Goal: Task Accomplishment & Management: Use online tool/utility

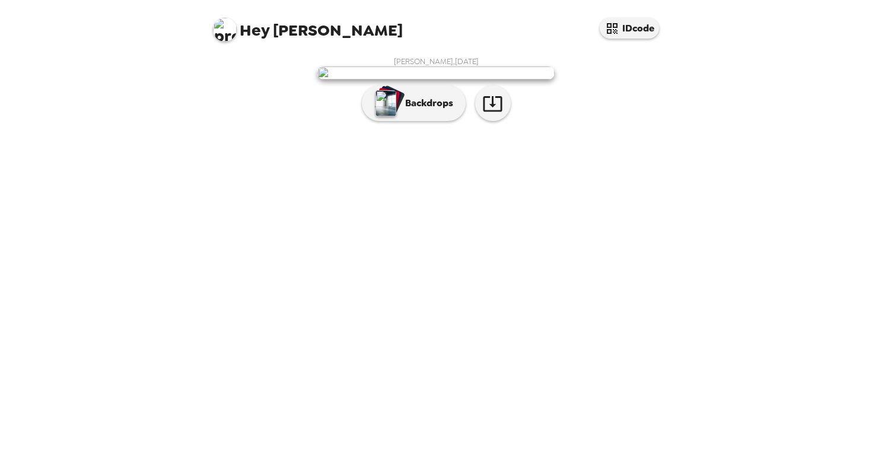
click at [398, 79] on img at bounding box center [435, 72] width 237 height 13
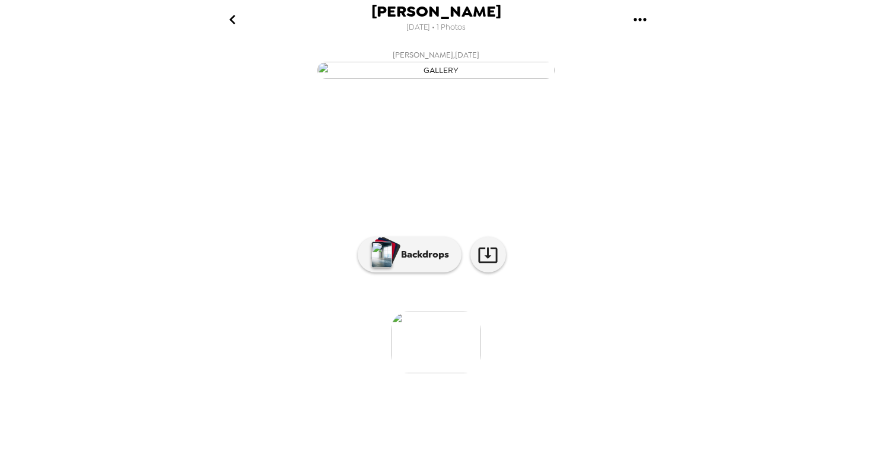
scroll to position [31, 0]
click at [441, 272] on button "Backdrops" at bounding box center [410, 255] width 104 height 36
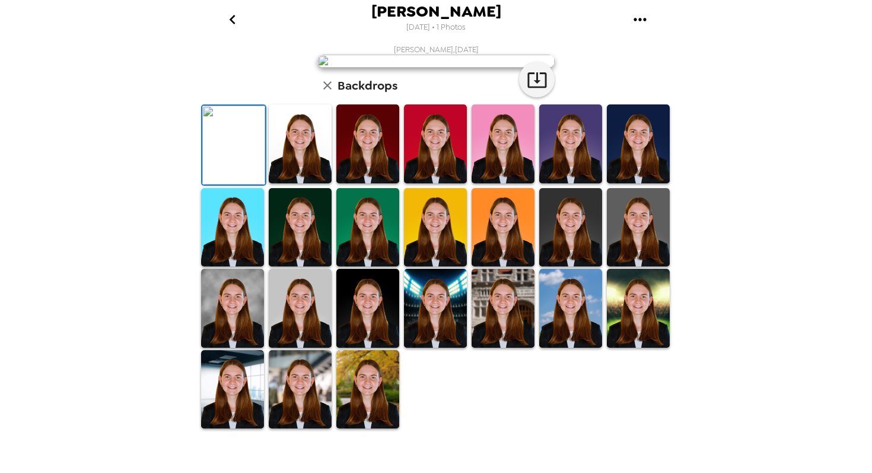
scroll to position [247, 0]
click at [512, 332] on img at bounding box center [502, 308] width 63 height 79
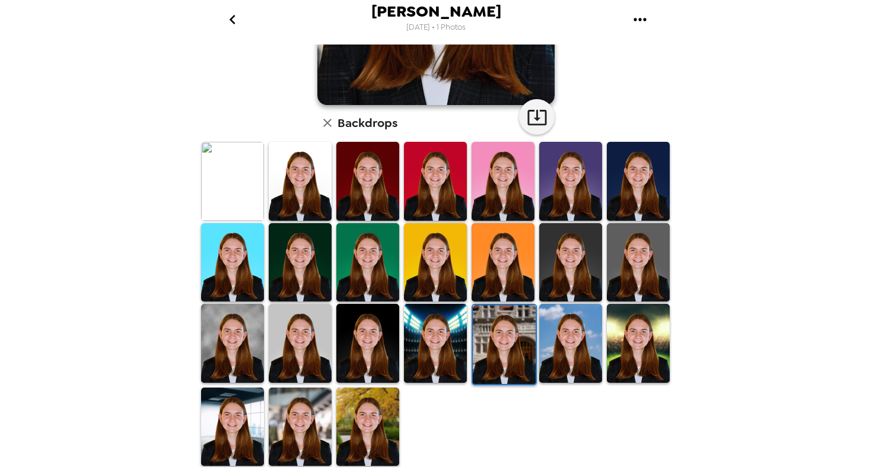
click at [353, 404] on img at bounding box center [367, 426] width 63 height 79
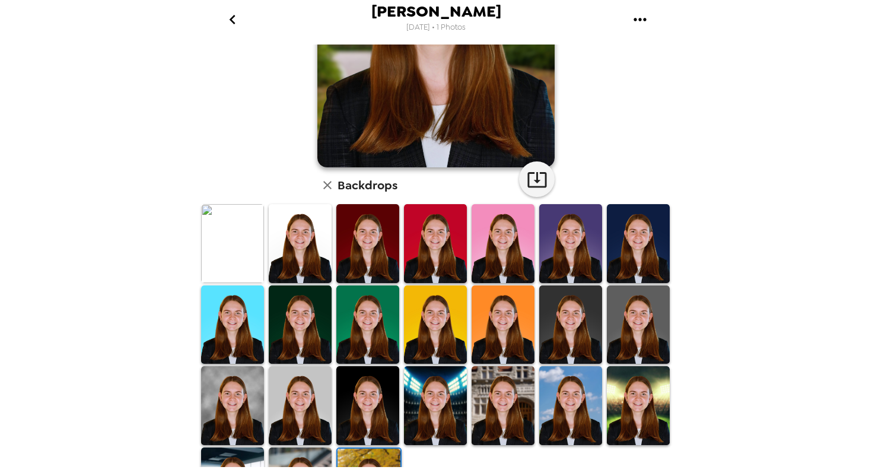
scroll to position [228, 0]
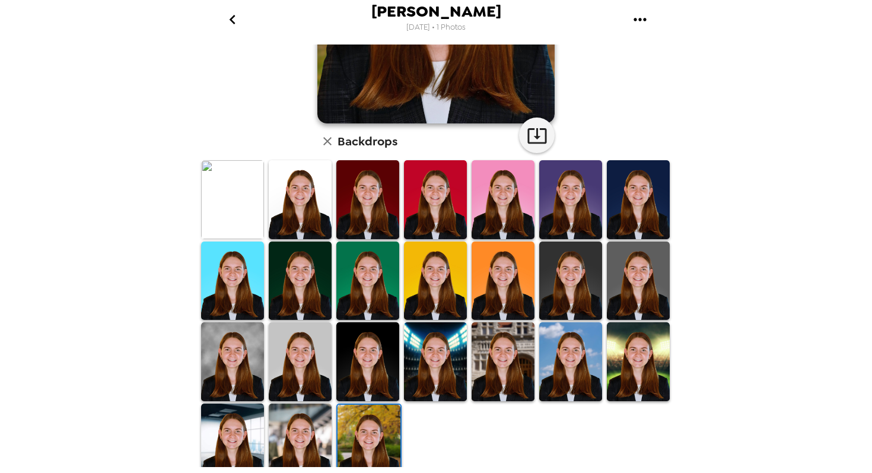
click at [429, 368] on img at bounding box center [435, 361] width 63 height 79
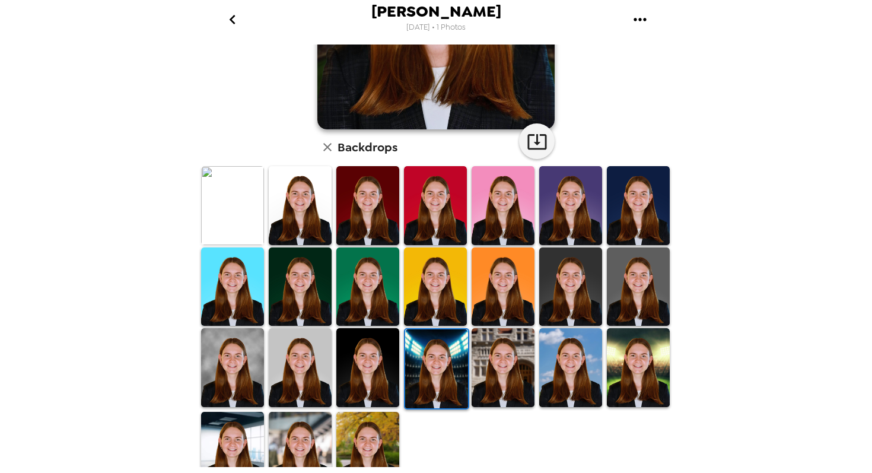
scroll to position [0, 0]
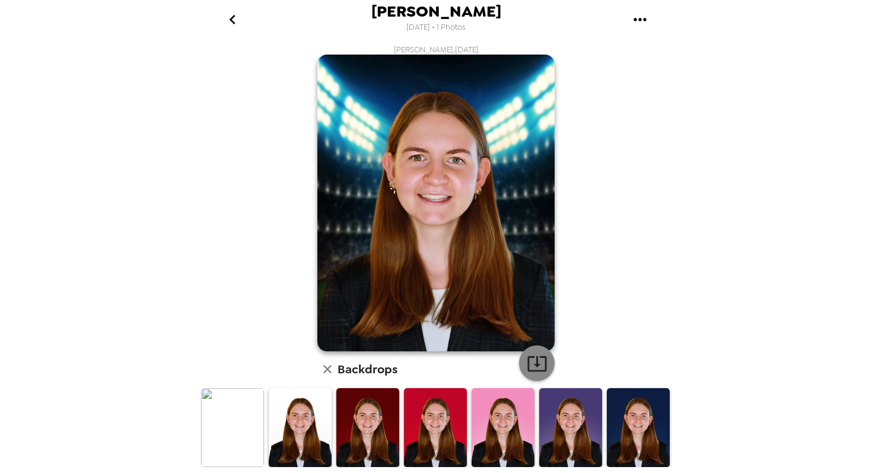
click at [544, 364] on icon "button" at bounding box center [537, 363] width 21 height 21
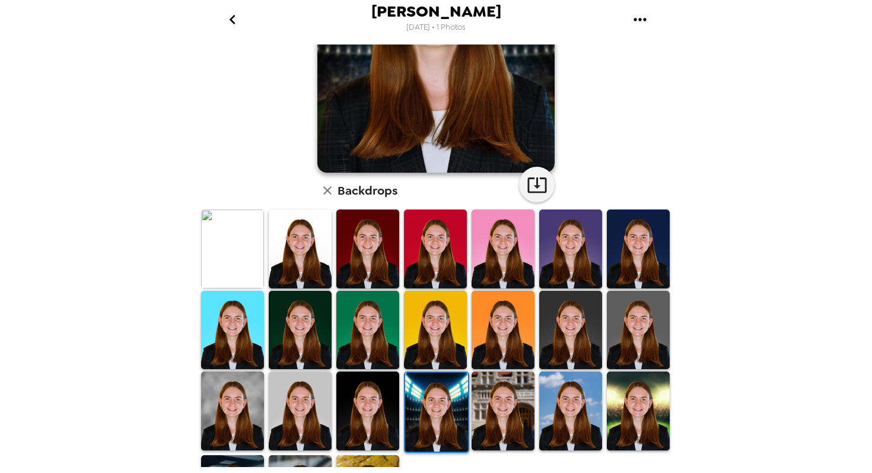
scroll to position [247, 0]
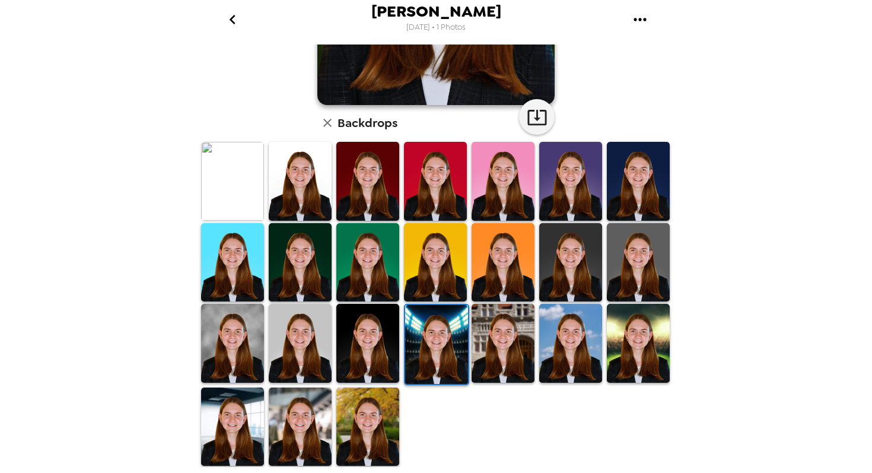
click at [371, 425] on img at bounding box center [367, 426] width 63 height 79
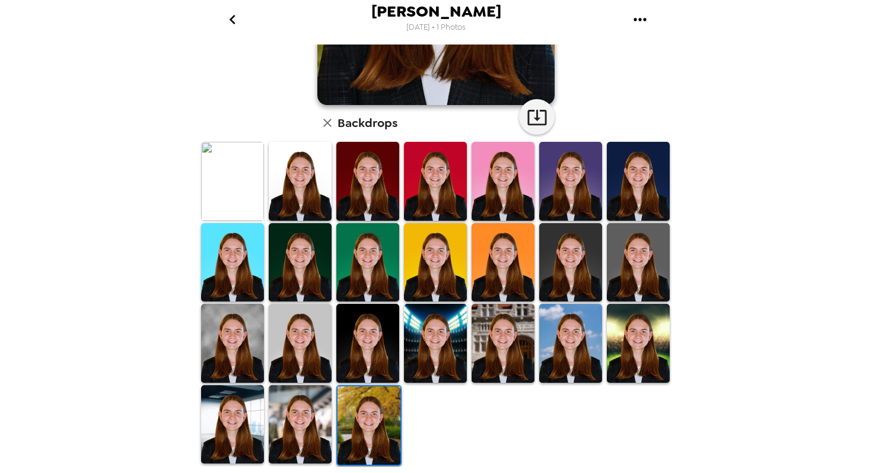
click at [301, 417] on img at bounding box center [300, 424] width 63 height 79
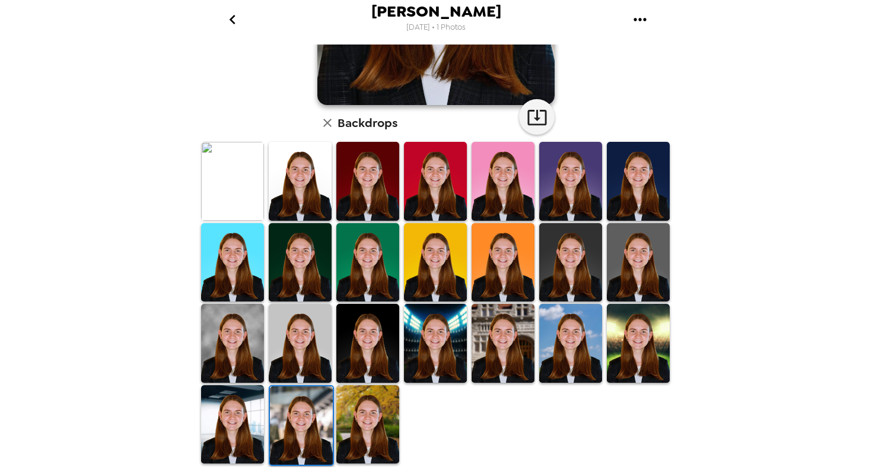
click at [248, 429] on img at bounding box center [232, 424] width 63 height 79
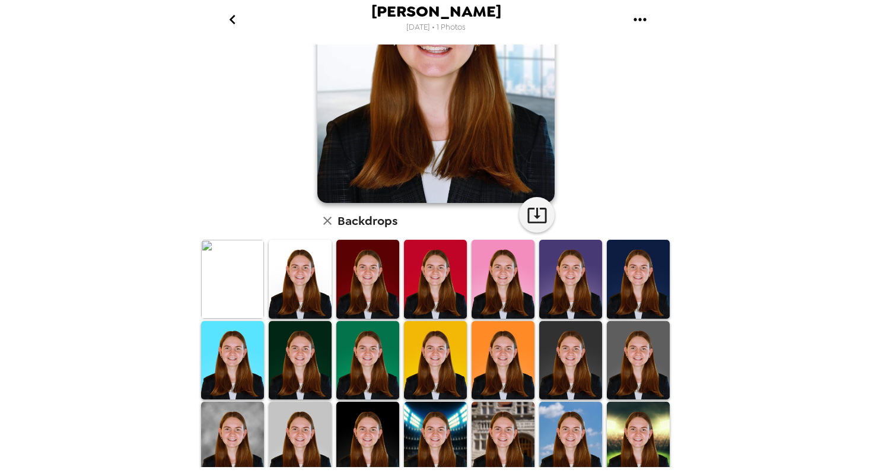
scroll to position [170, 0]
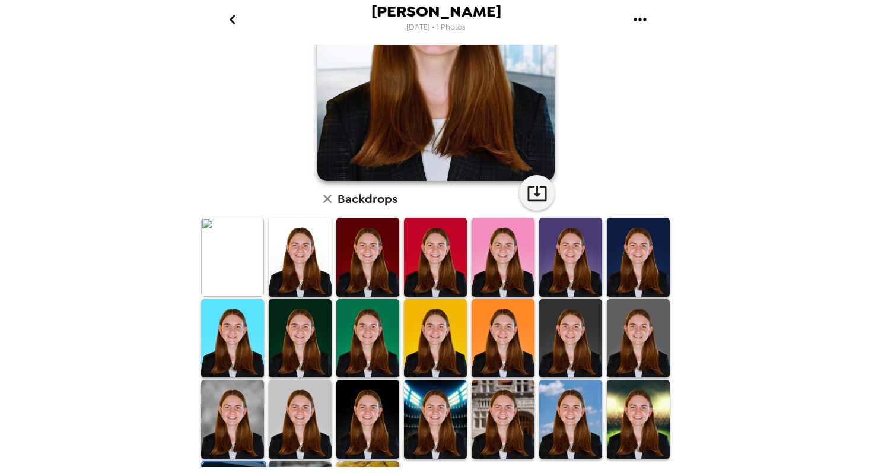
click at [646, 405] on img at bounding box center [638, 418] width 63 height 79
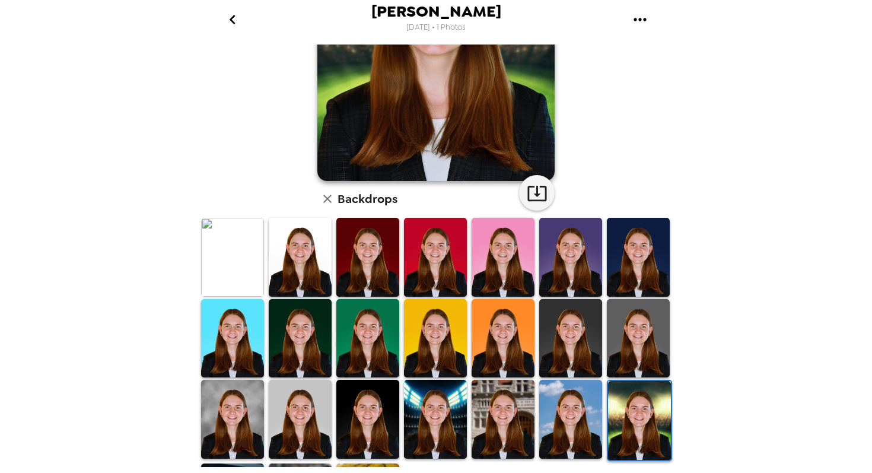
scroll to position [0, 0]
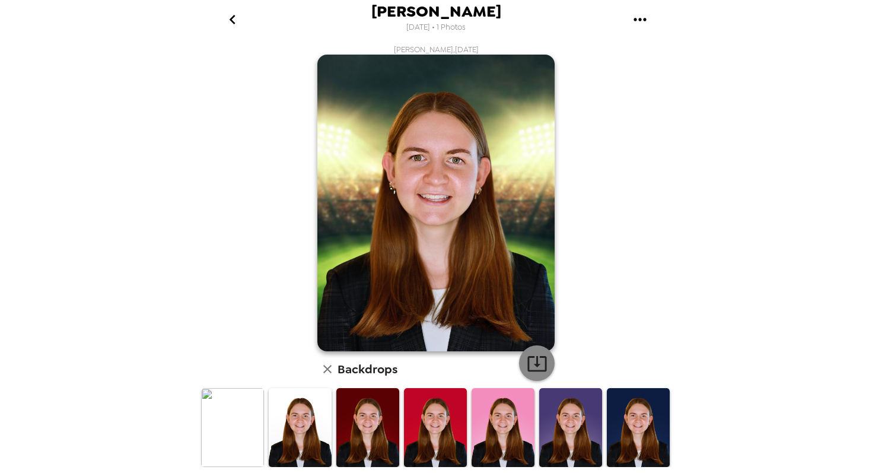
click at [541, 368] on icon "button" at bounding box center [537, 363] width 21 height 21
click at [627, 30] on button "gallery menu" at bounding box center [639, 19] width 39 height 39
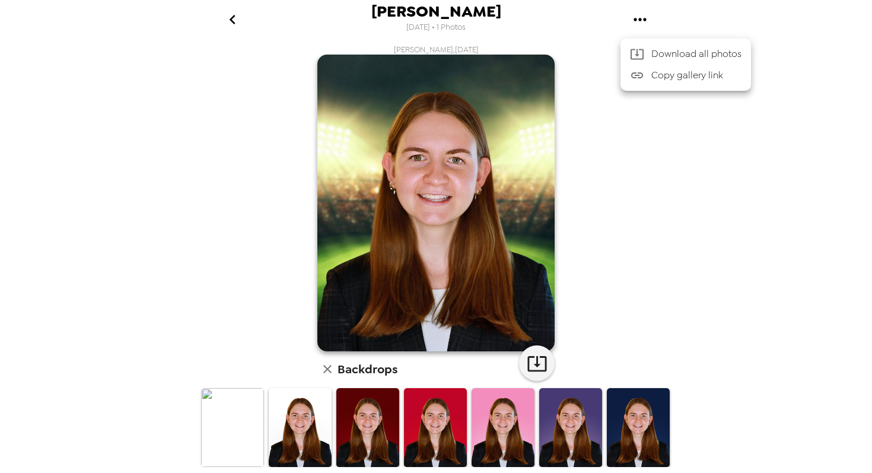
click at [367, 433] on div at bounding box center [436, 236] width 872 height 473
click at [356, 431] on img at bounding box center [367, 427] width 63 height 79
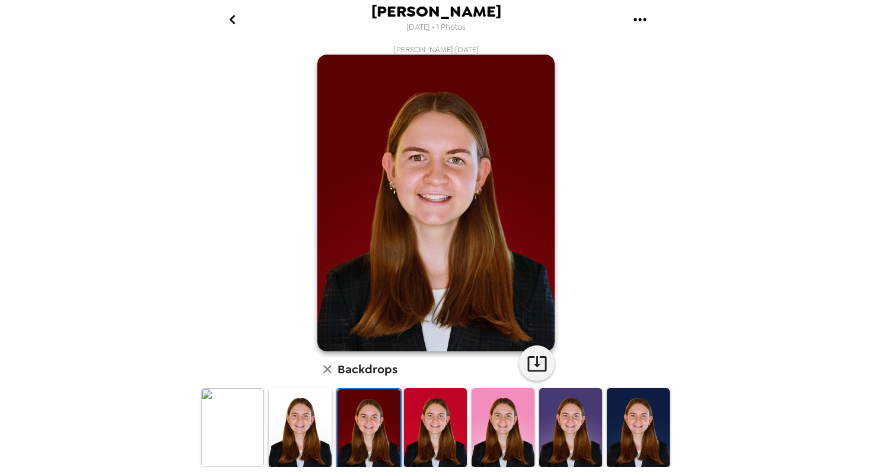
click at [408, 428] on img at bounding box center [435, 427] width 63 height 79
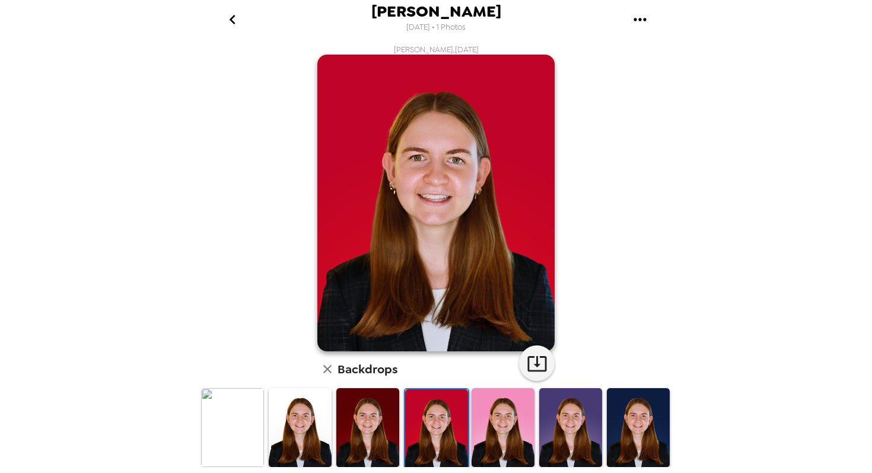
click at [479, 417] on img at bounding box center [502, 427] width 63 height 79
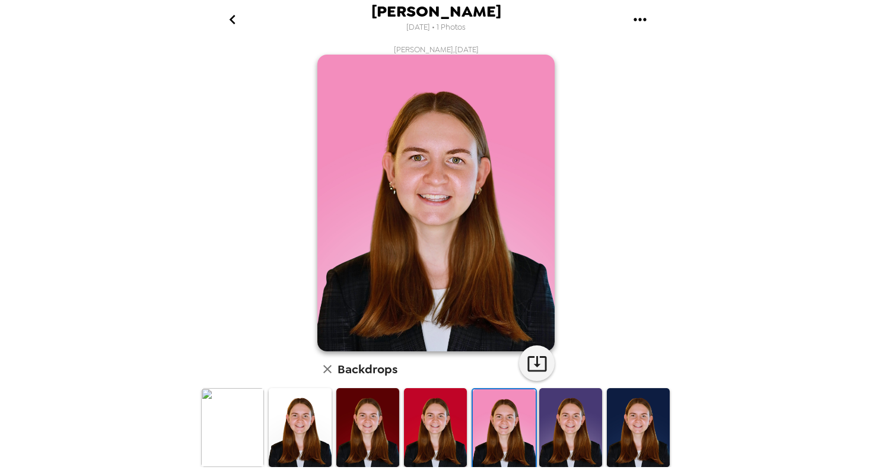
click at [563, 428] on img at bounding box center [570, 427] width 63 height 79
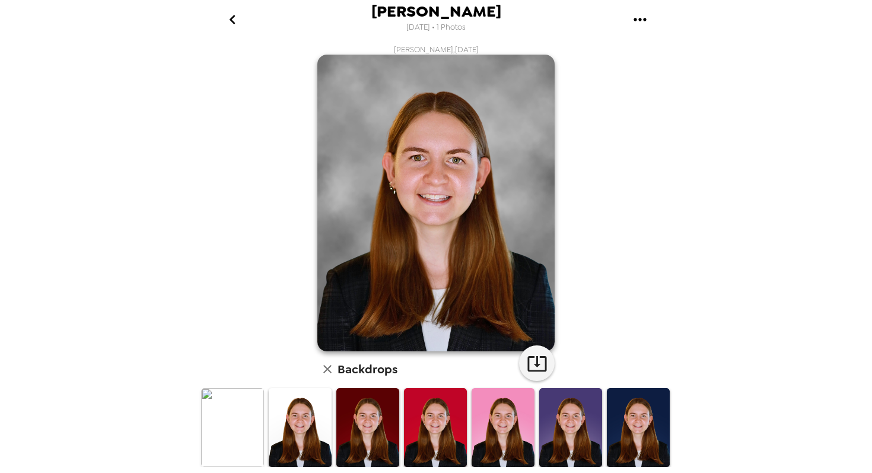
scroll to position [247, 0]
